Goal: Share content: Share content

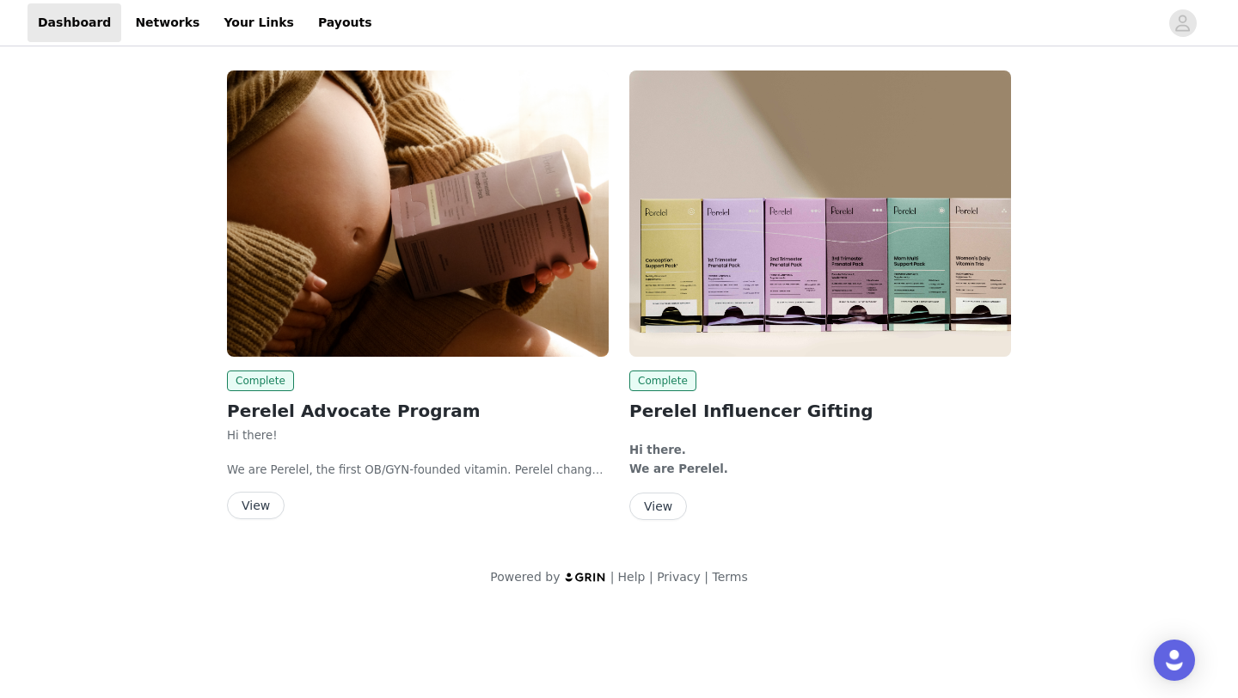
click at [253, 503] on button "View" at bounding box center [256, 506] width 58 height 28
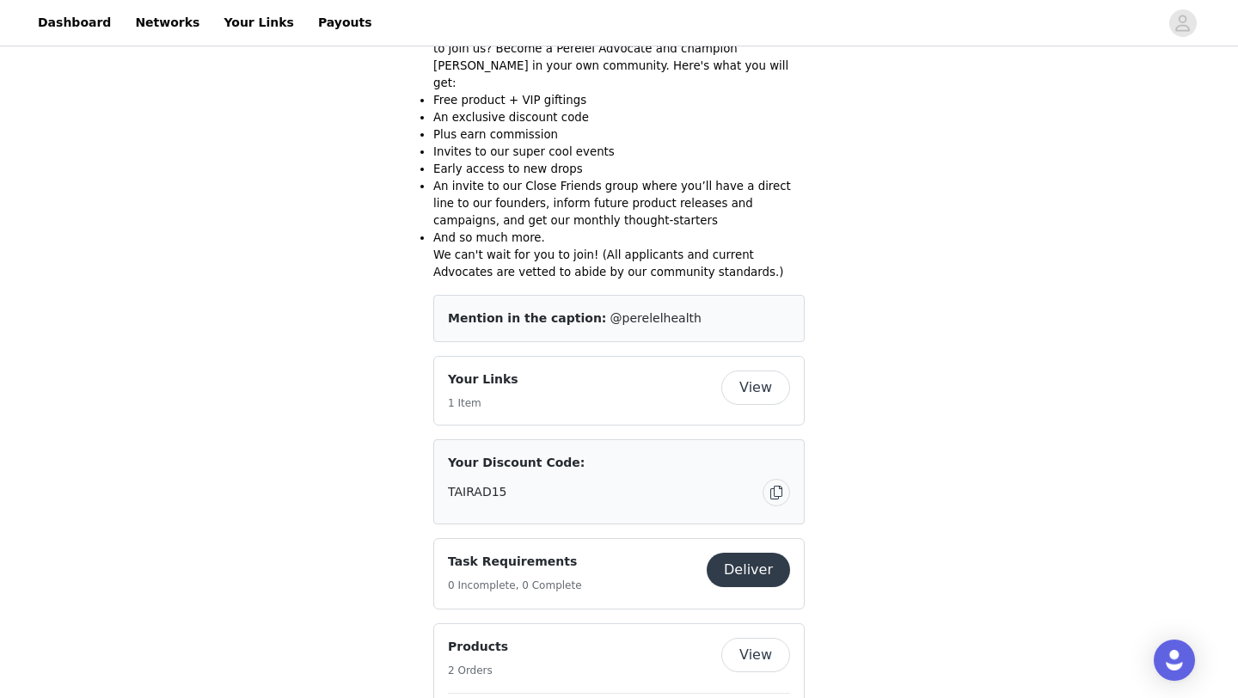
scroll to position [918, 0]
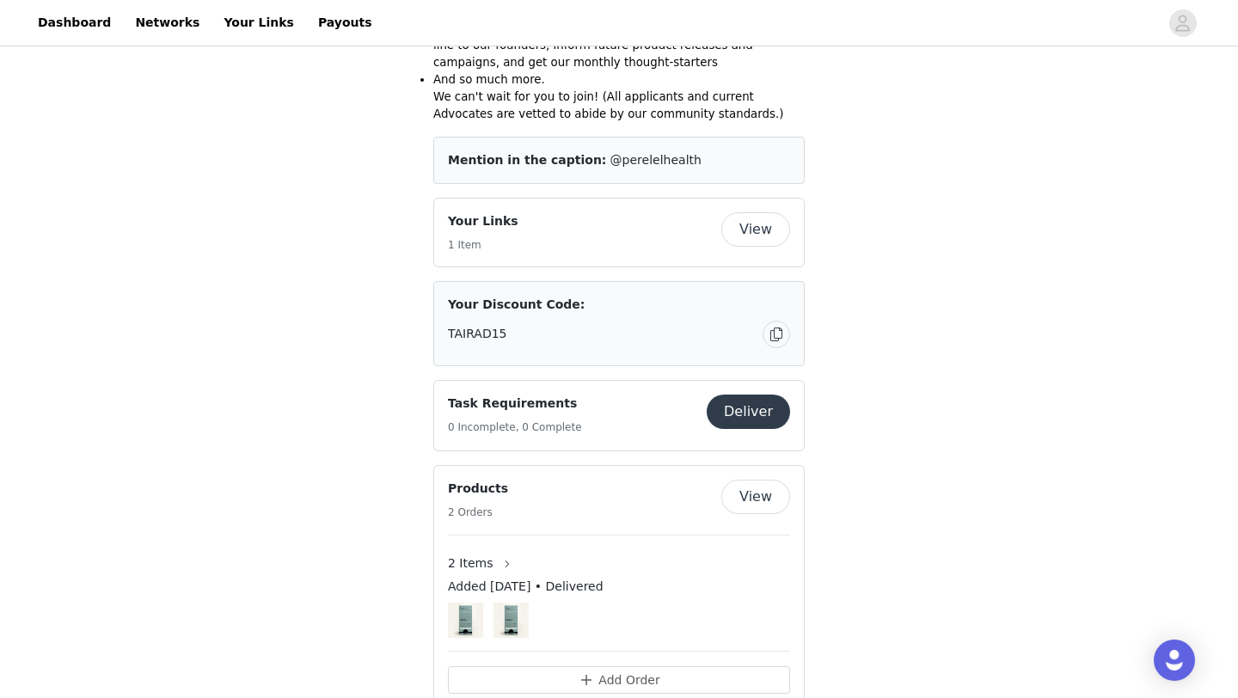
click at [759, 212] on button "View" at bounding box center [756, 229] width 69 height 34
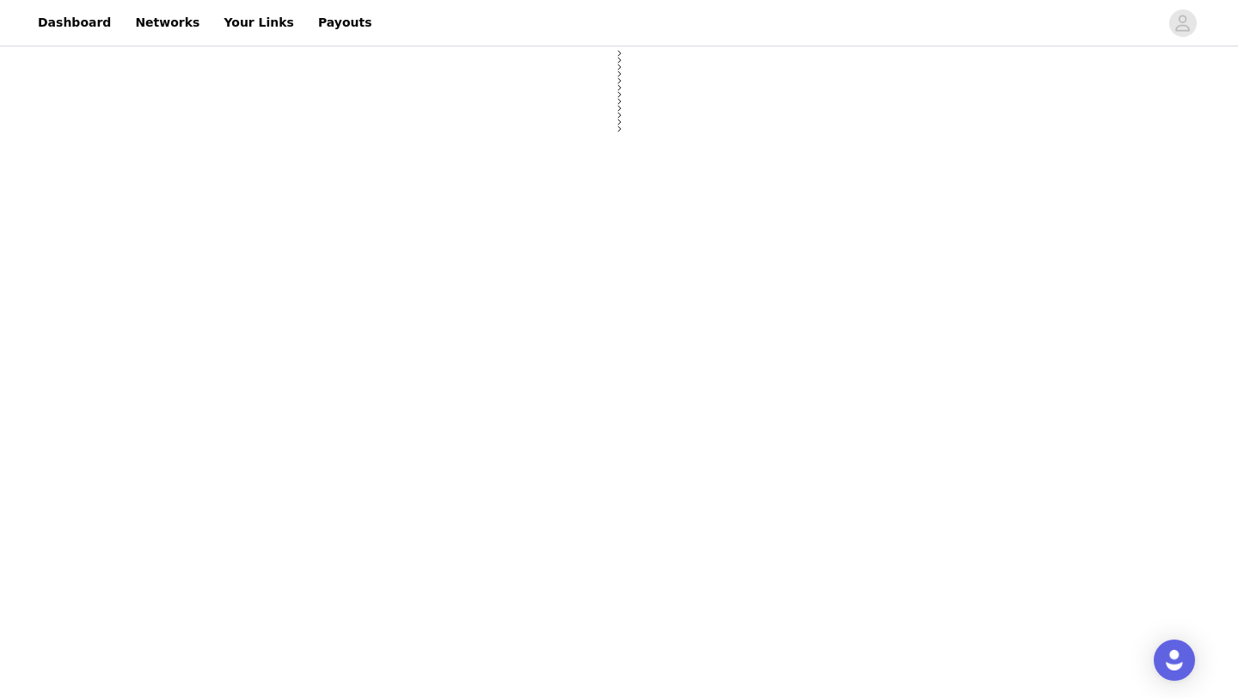
select select "12"
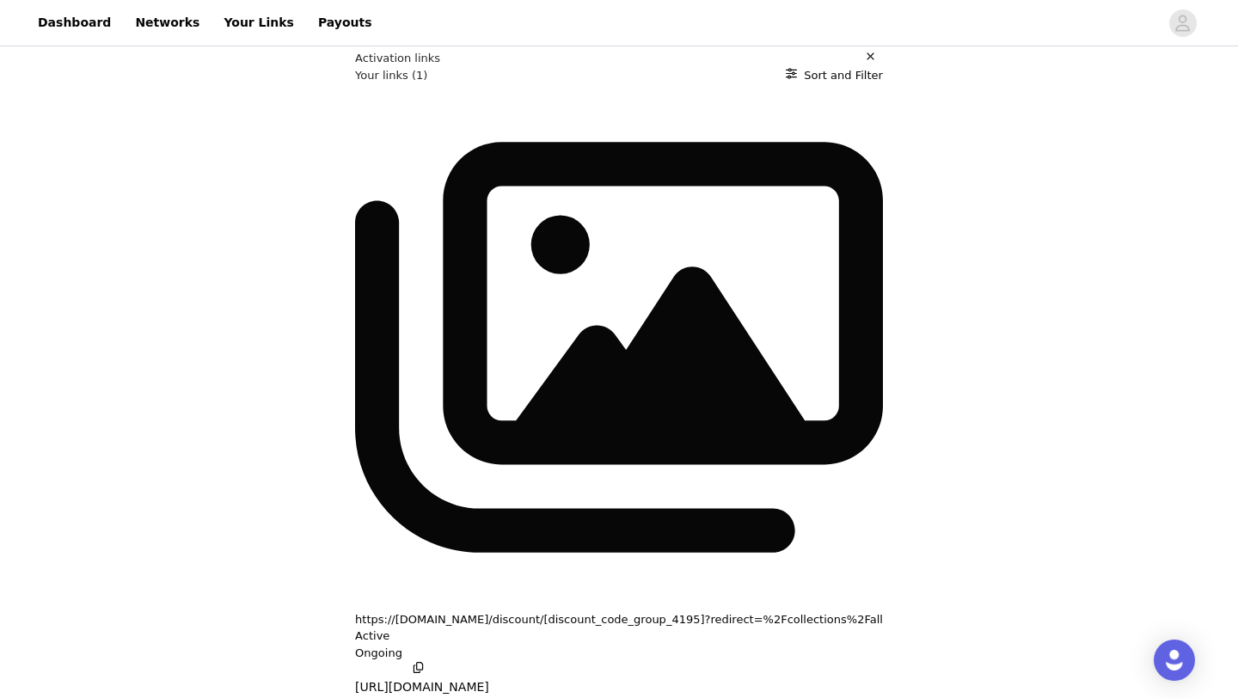
click at [355, 612] on p "https://[DOMAIN_NAME]/discount/[discount_code_group_4195]?redirect=%2Fcollectio…" at bounding box center [619, 620] width 528 height 17
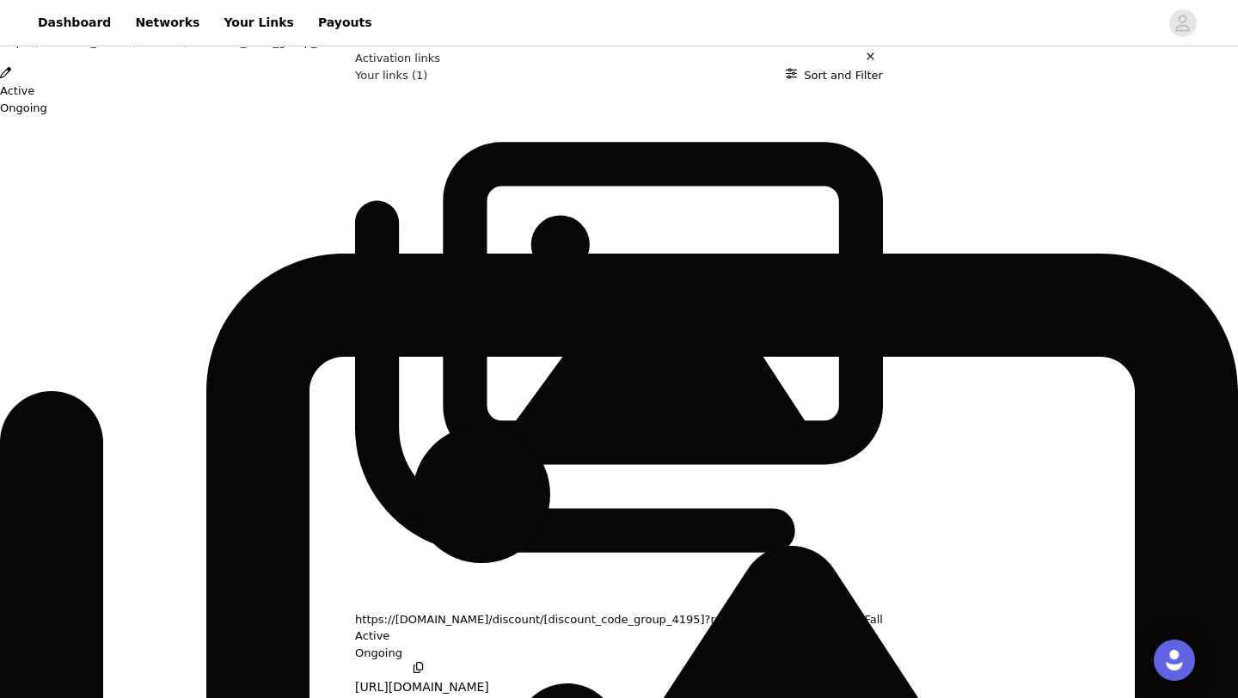
click at [940, 83] on div "https://[DOMAIN_NAME]/discount/[discount_code_group_4195]?redirect=%2Fcollectio…" at bounding box center [619, 58] width 1238 height 49
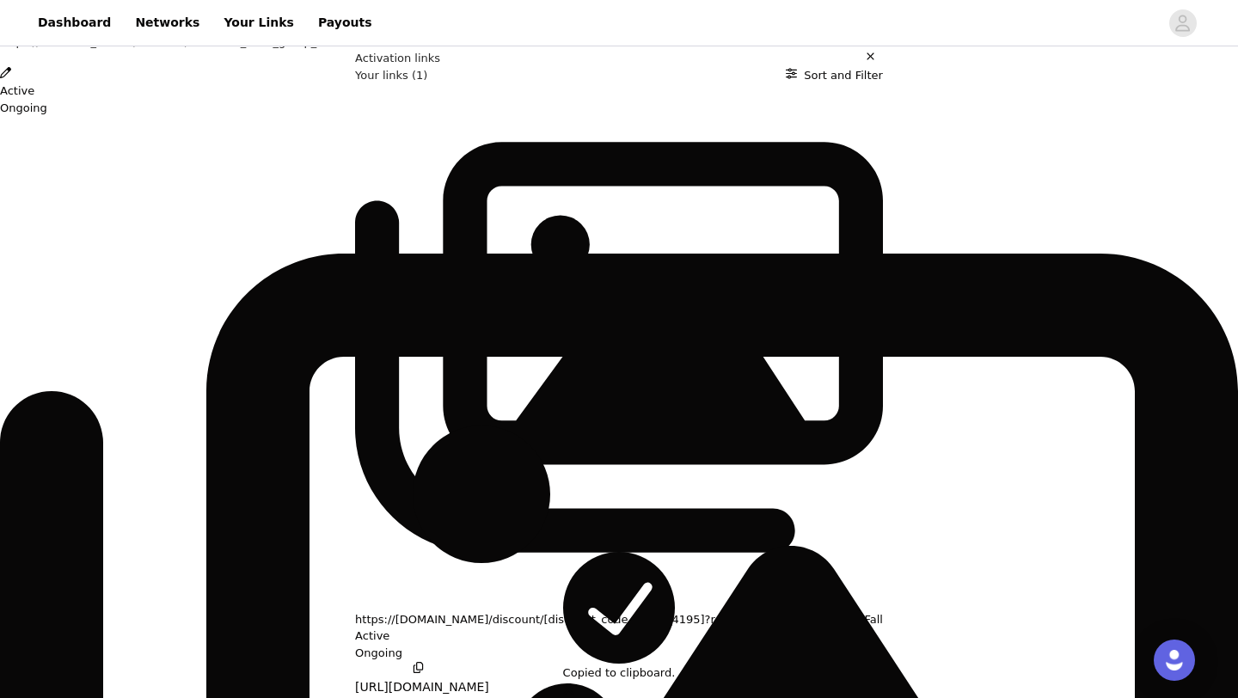
copy p "https://[DOMAIN_NAME]/discount/[discount_code_group_4195]?redirect=%2Fcollectio…"
